Goal: Use online tool/utility: Utilize a website feature to perform a specific function

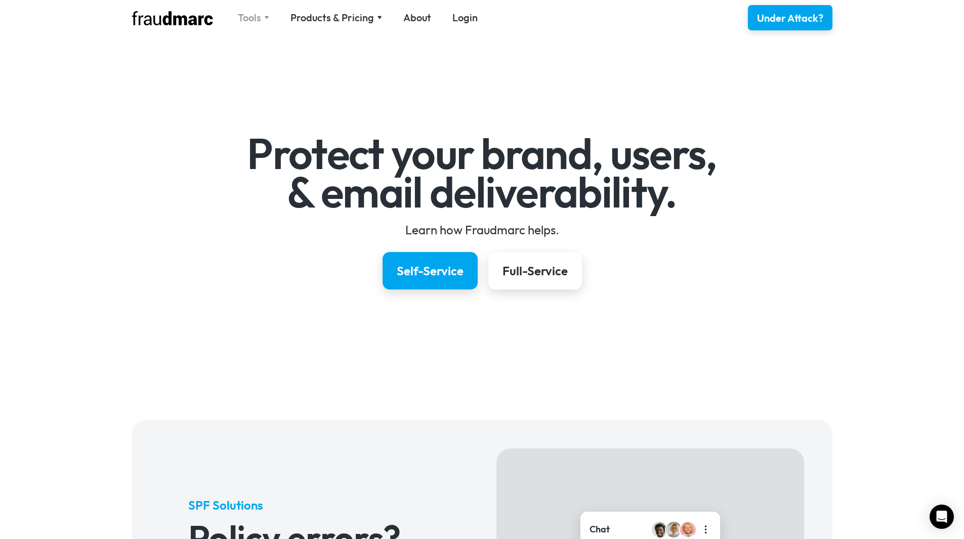
click at [254, 15] on div "Tools" at bounding box center [249, 18] width 23 height 14
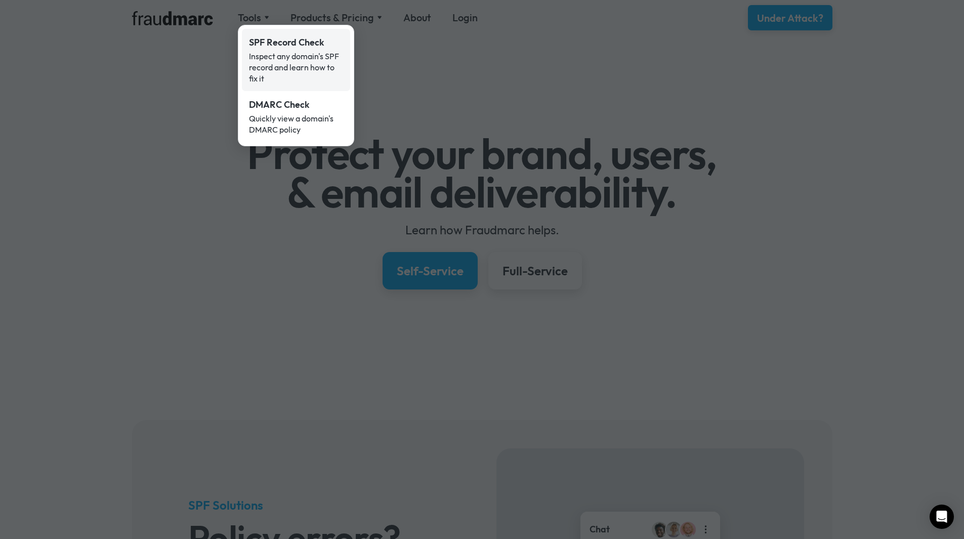
click at [292, 42] on div "SPF Record Check" at bounding box center [296, 42] width 94 height 13
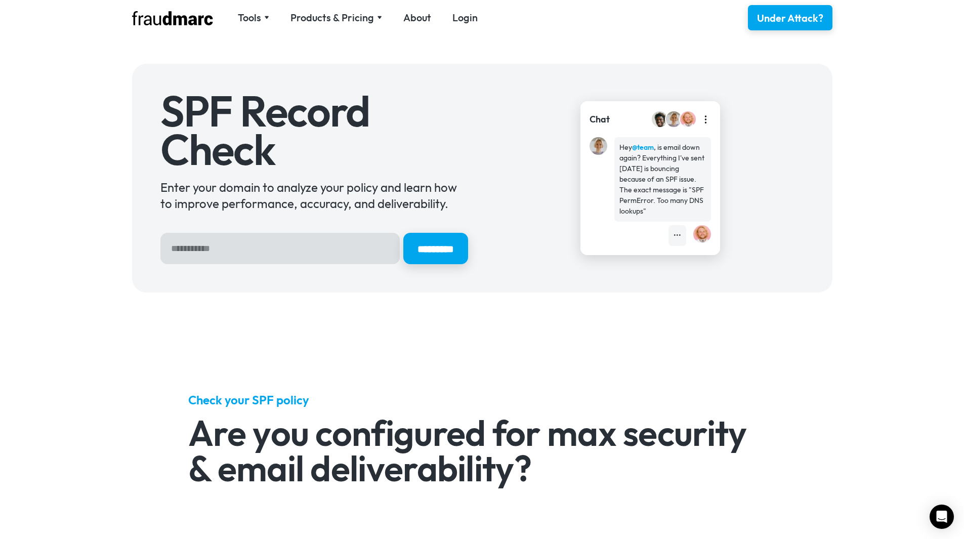
click at [274, 255] on input "Hero Sign Up Form" at bounding box center [279, 248] width 239 height 31
type input "**********"
click at [403, 233] on input "*********" at bounding box center [435, 248] width 65 height 31
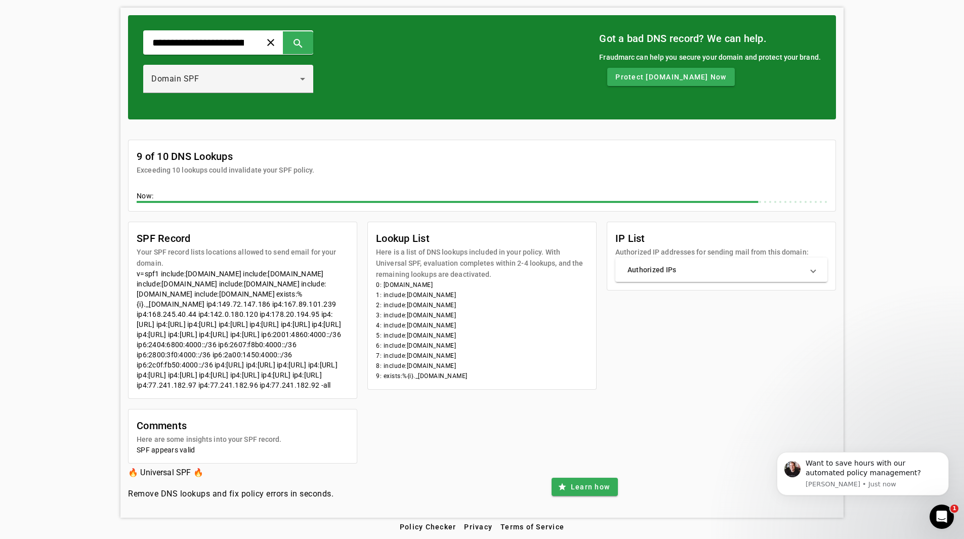
scroll to position [101, 0]
click at [738, 265] on mat-panel-title "Authorized IPs" at bounding box center [716, 270] width 176 height 10
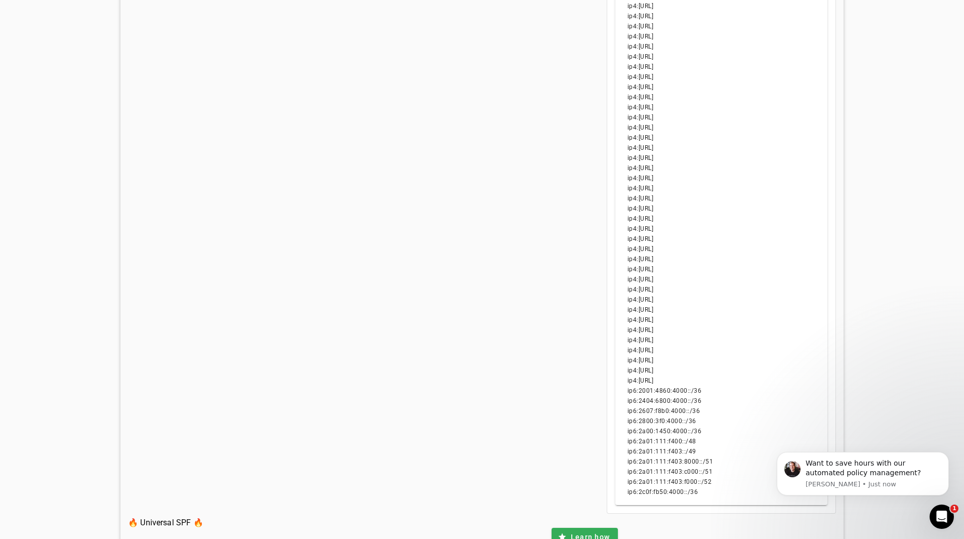
scroll to position [937, 0]
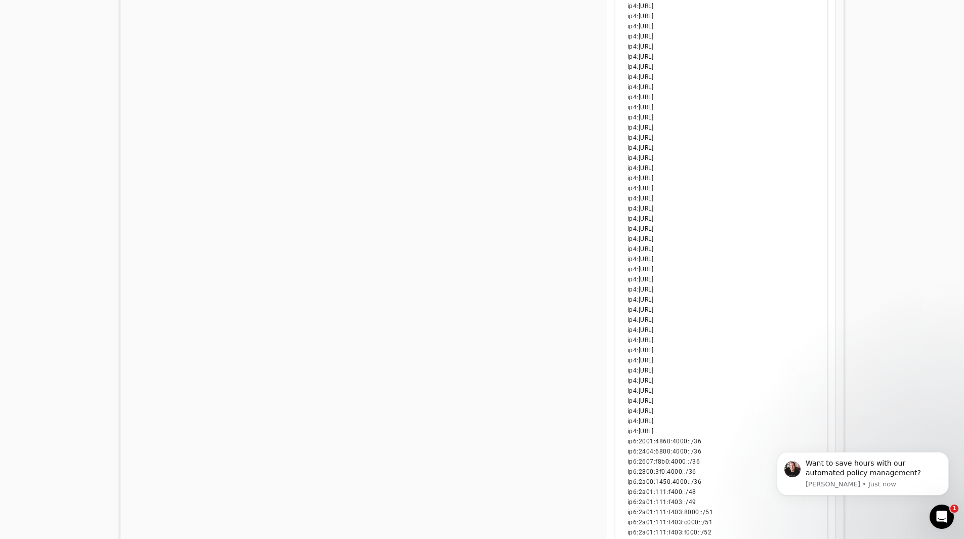
drag, startPoint x: 644, startPoint y: 107, endPoint x: 671, endPoint y: 116, distance: 28.8
click at [736, 166] on li "ip4:172.217.0.0/19" at bounding box center [722, 168] width 188 height 10
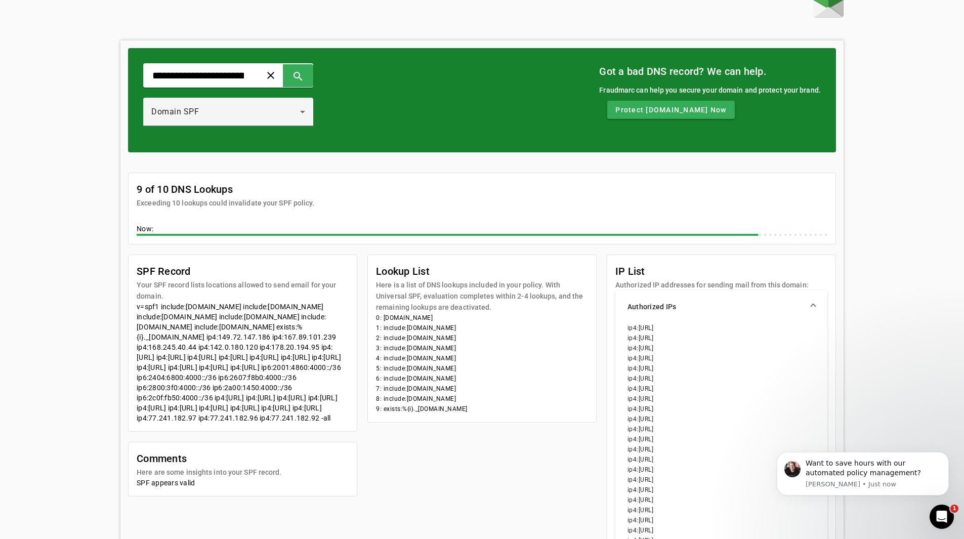
scroll to position [0, 0]
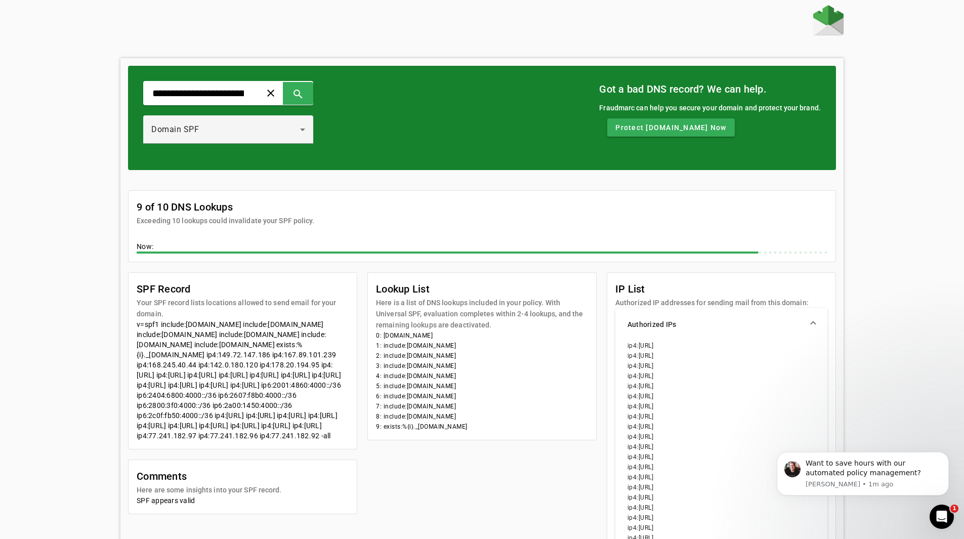
drag, startPoint x: 326, startPoint y: 488, endPoint x: 319, endPoint y: 487, distance: 7.2
click at [319, 441] on div "v=spf1 include:spf.protection.outlook.com include:spf.messagelabs.com include:m…" at bounding box center [243, 379] width 212 height 121
